Goal: Obtain resource: Download file/media

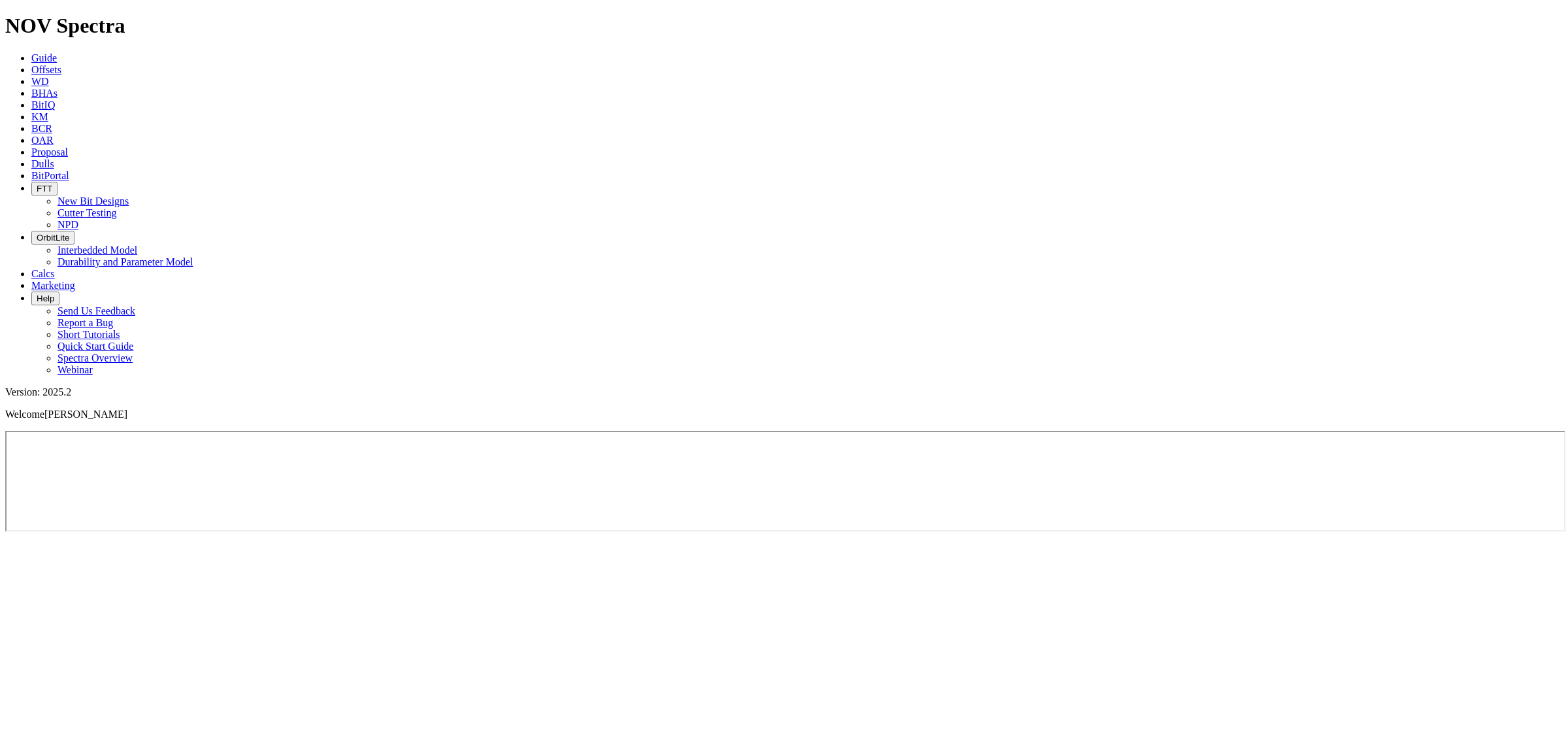
click at [32, 64] on icon at bounding box center [32, 70] width 0 height 11
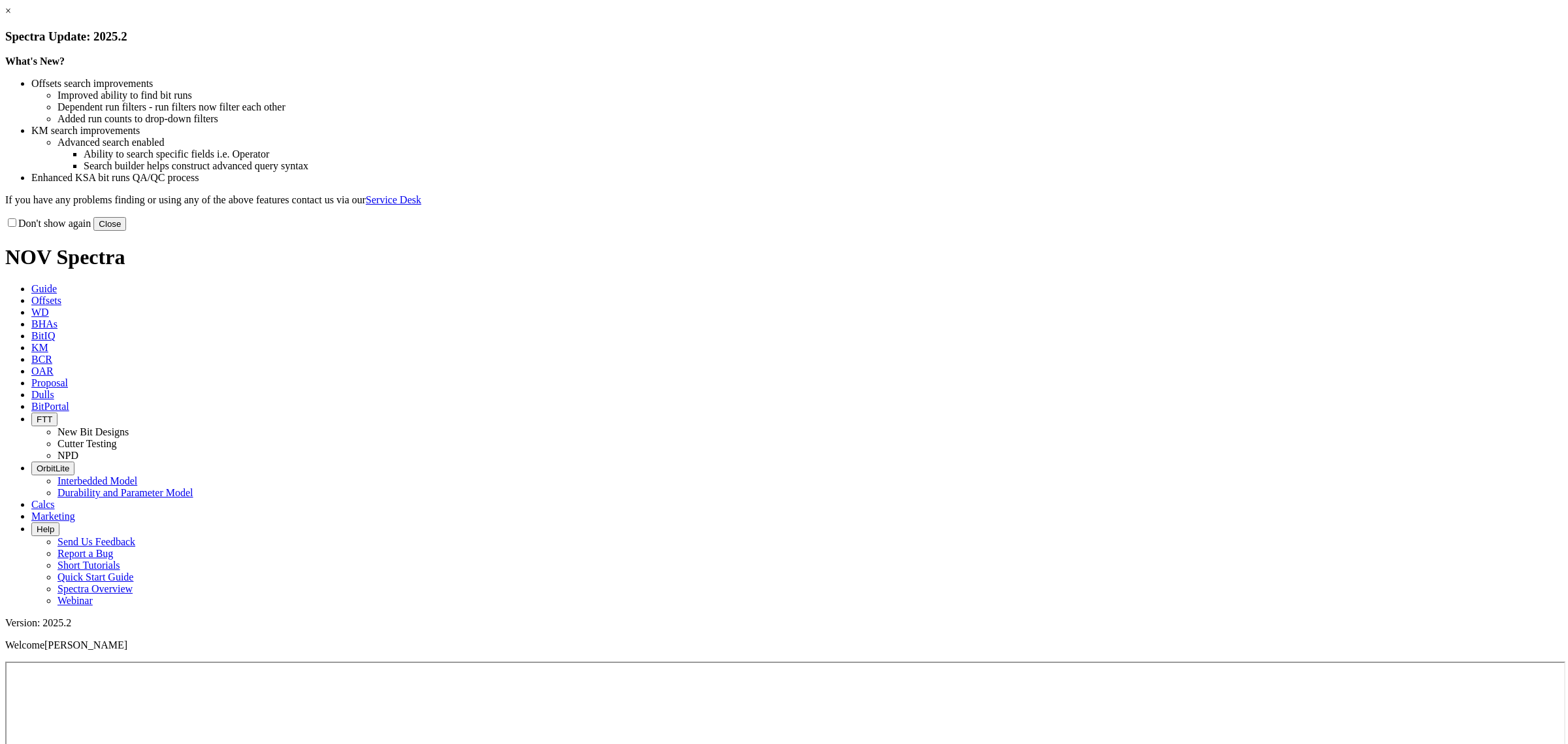
click at [126, 231] on button "Close" at bounding box center [110, 223] width 33 height 14
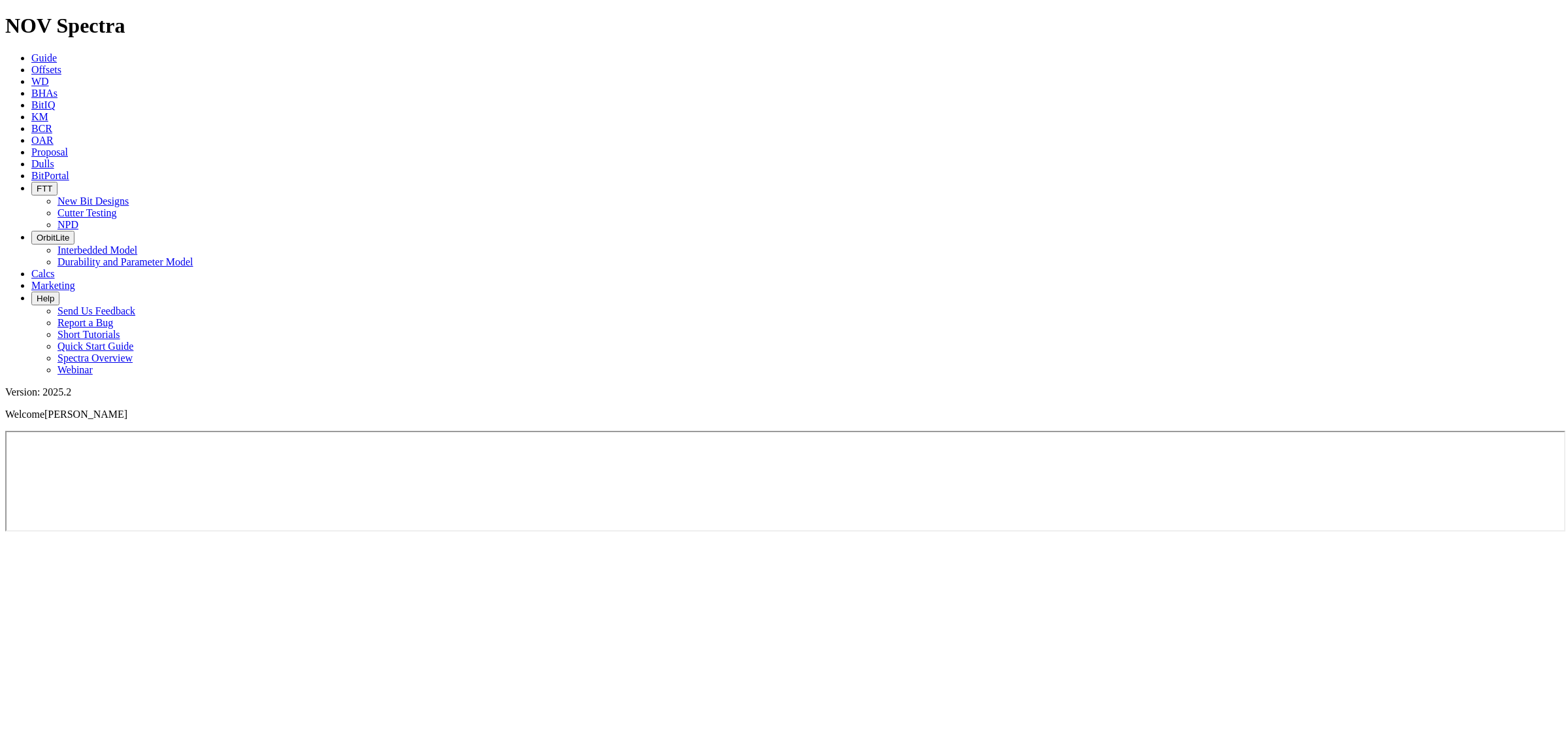
click at [62, 64] on span "Offsets" at bounding box center [46, 70] width 30 height 11
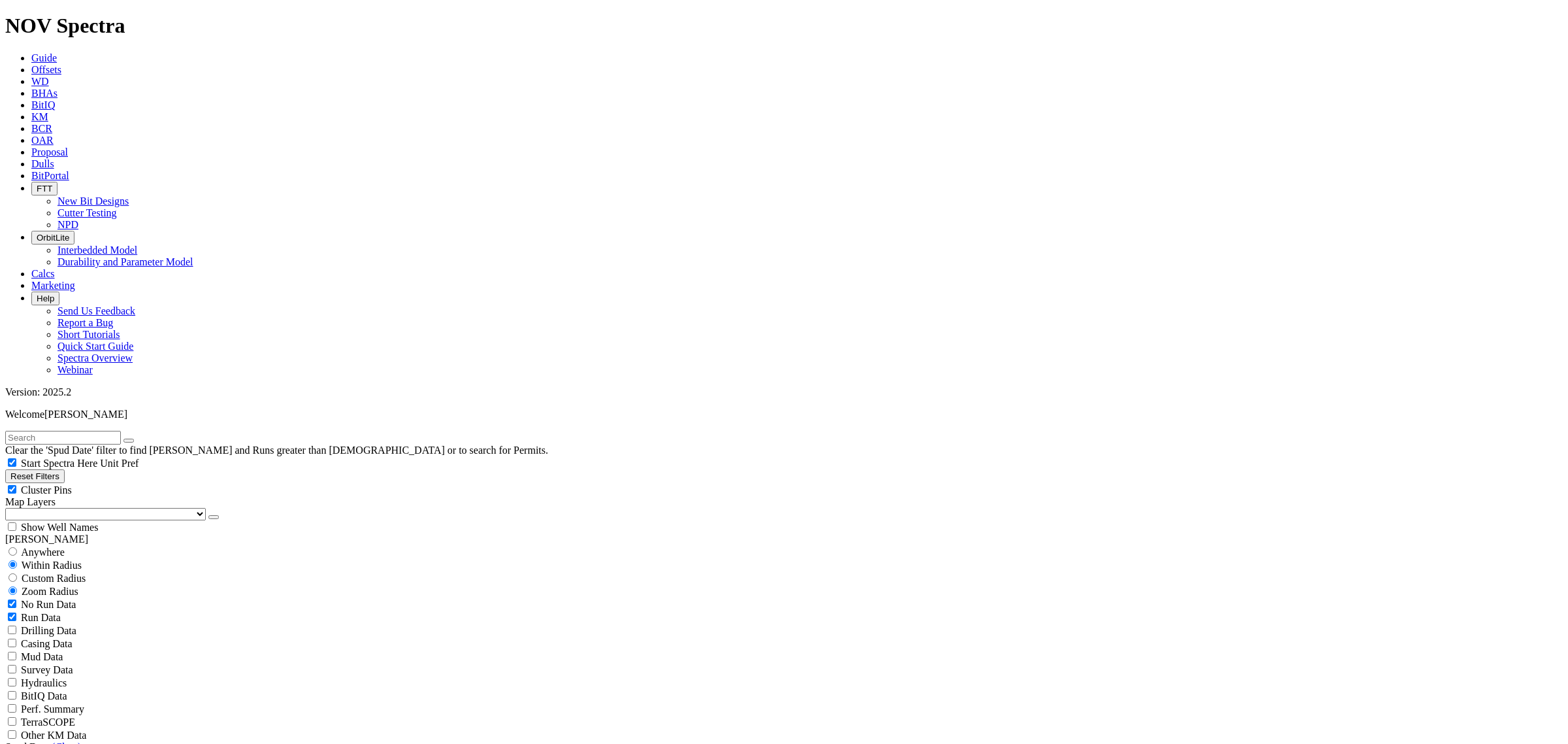
scroll to position [245, 0]
select select "6"
checkbox input "false"
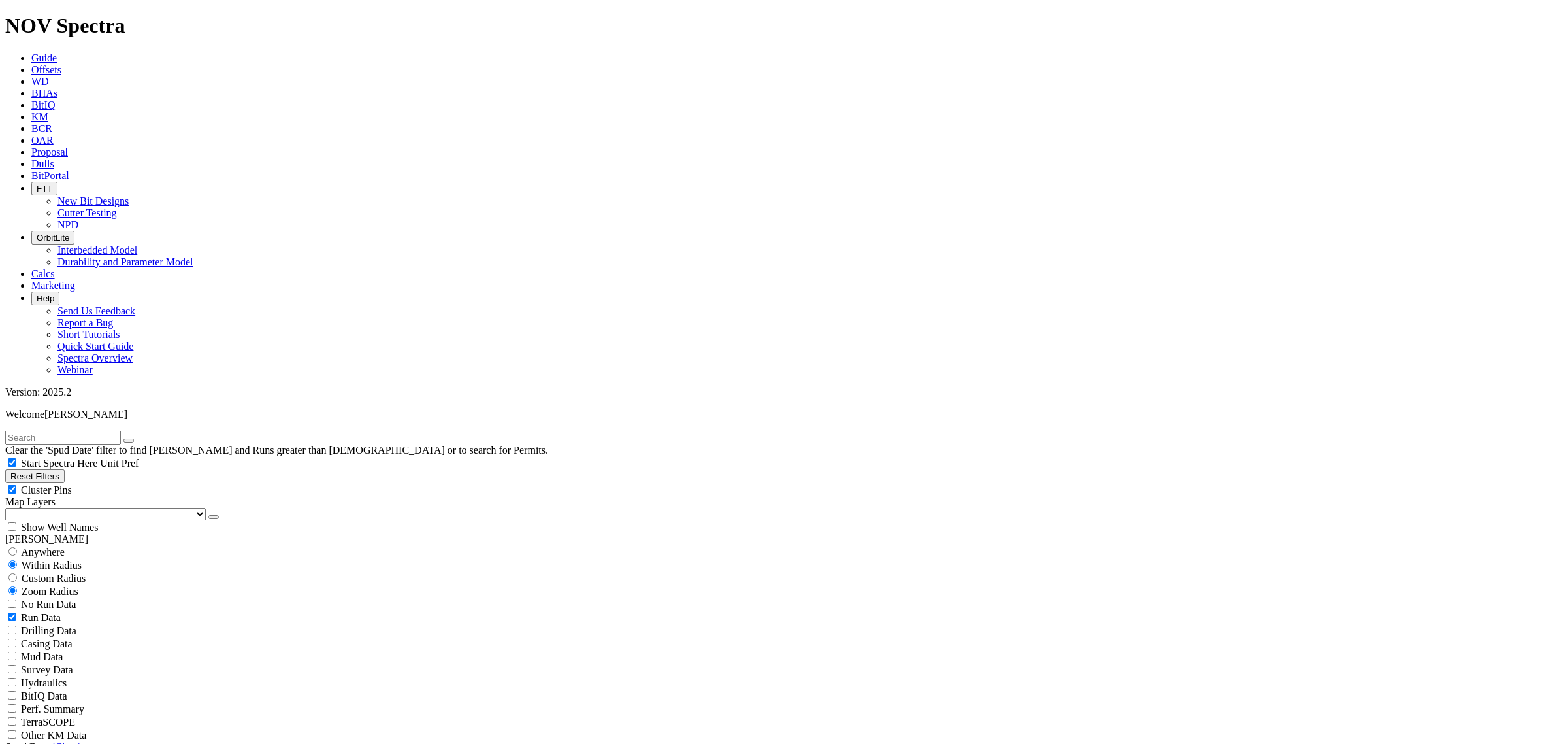
select select "? number:6 ?"
